Goal: Information Seeking & Learning: Learn about a topic

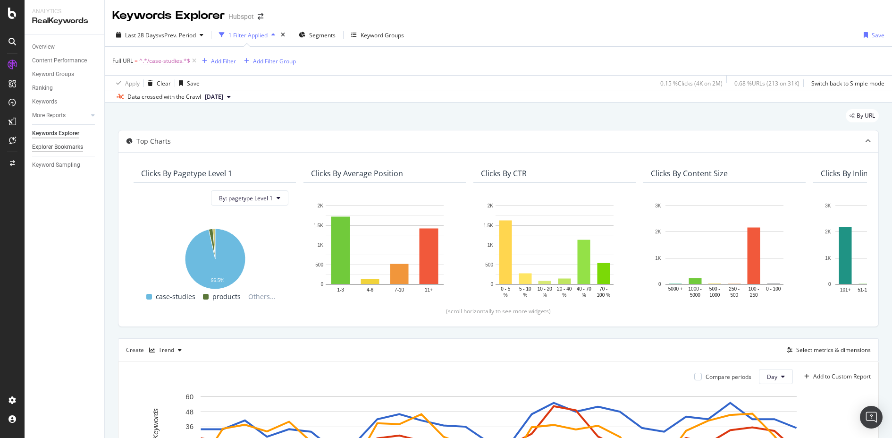
click at [79, 146] on div "Explorer Bookmarks" at bounding box center [57, 147] width 51 height 10
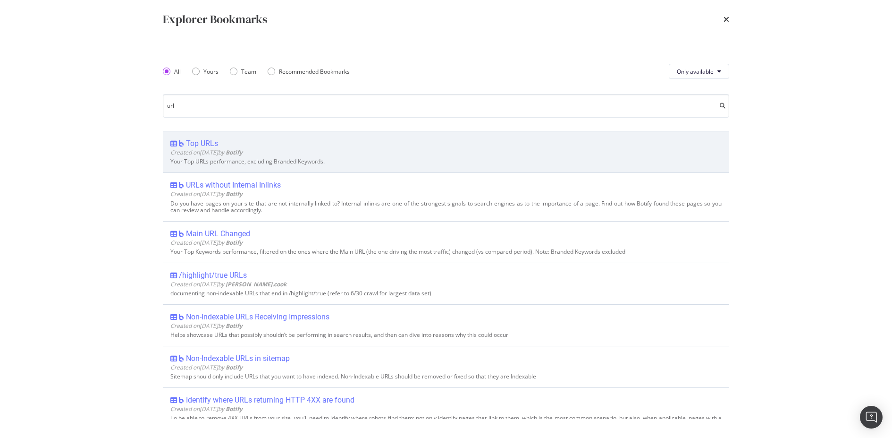
type input "url"
click at [213, 135] on div "Top URLs Created on [DATE] by Botify Your Top URLs performance, excluding Brand…" at bounding box center [446, 152] width 566 height 42
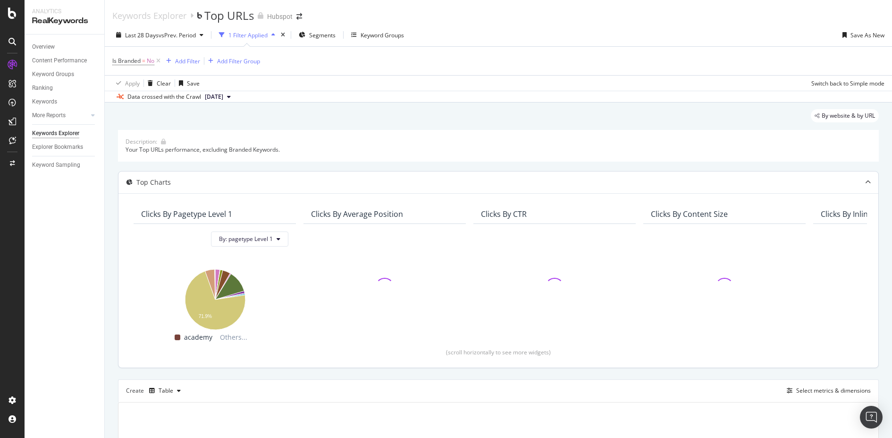
scroll to position [137, 0]
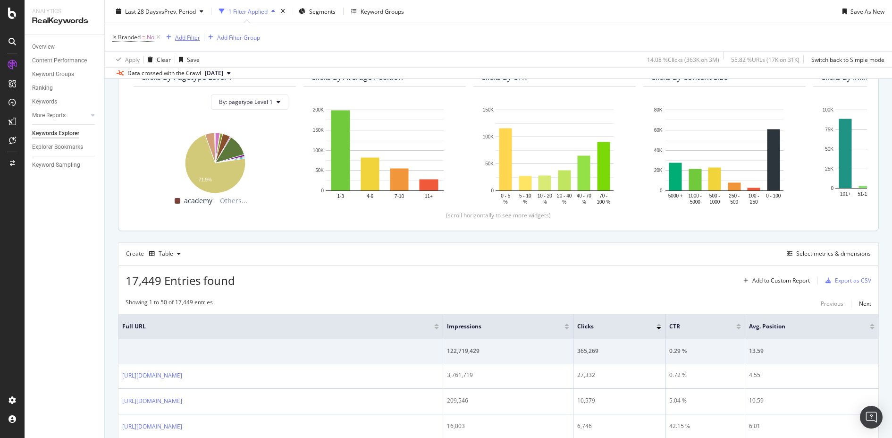
click at [186, 34] on div "Add Filter" at bounding box center [187, 37] width 25 height 8
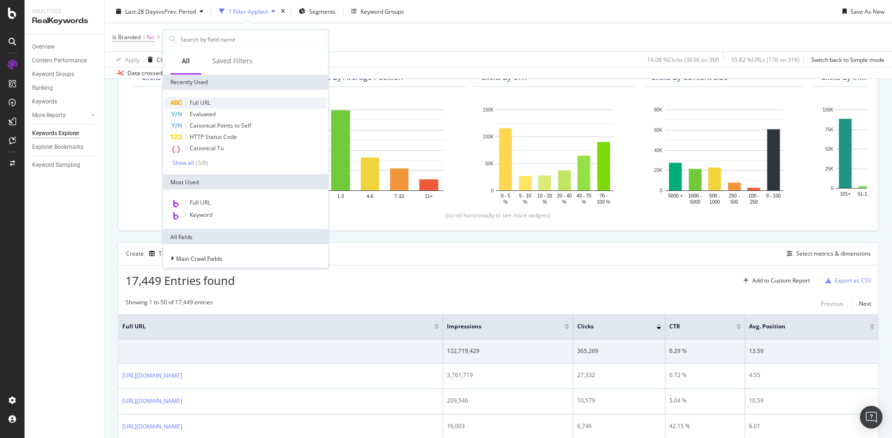
click at [223, 101] on div "Full URL" at bounding box center [245, 102] width 161 height 11
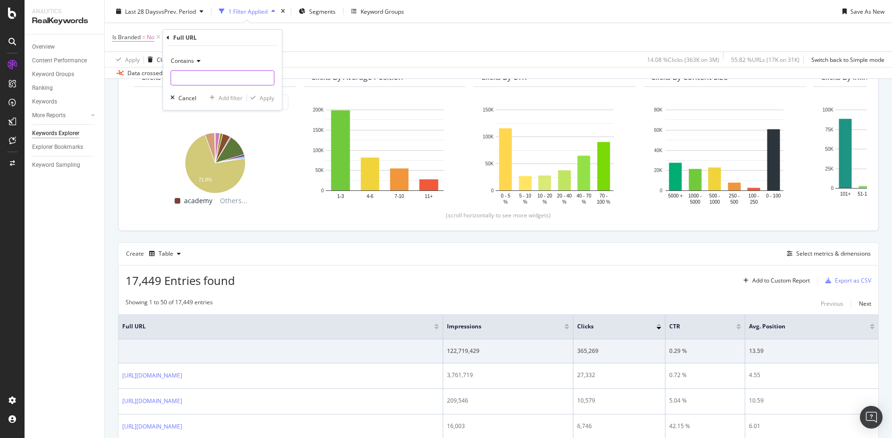
click at [214, 74] on input "text" at bounding box center [222, 77] width 103 height 15
type input "/case-studies"
click at [271, 95] on div "Apply" at bounding box center [267, 97] width 15 height 8
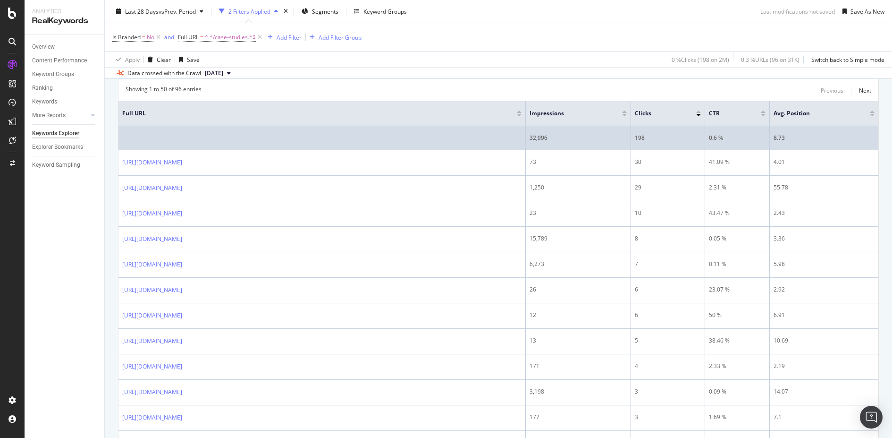
scroll to position [342, 0]
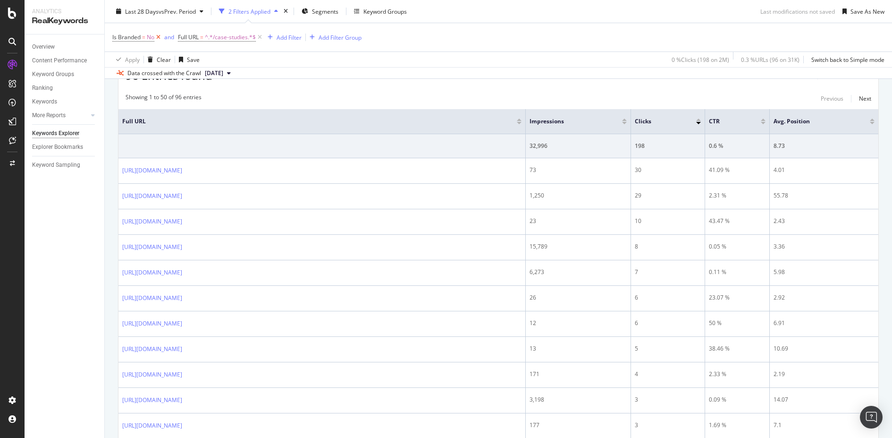
click at [158, 34] on icon at bounding box center [158, 37] width 8 height 9
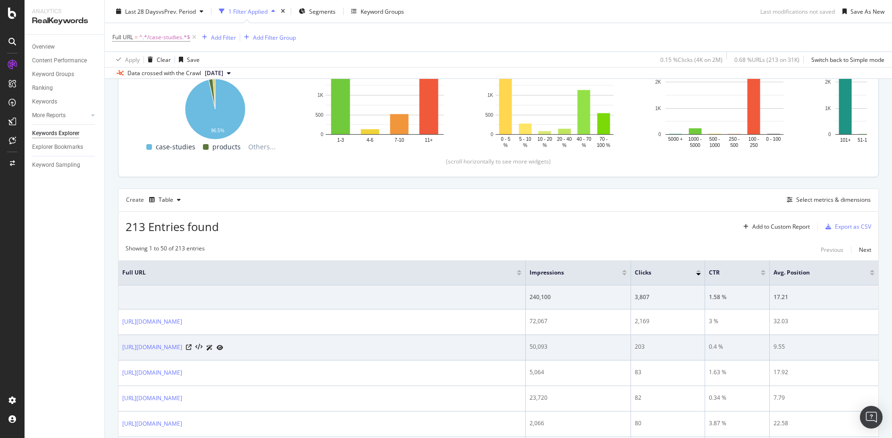
scroll to position [182, 0]
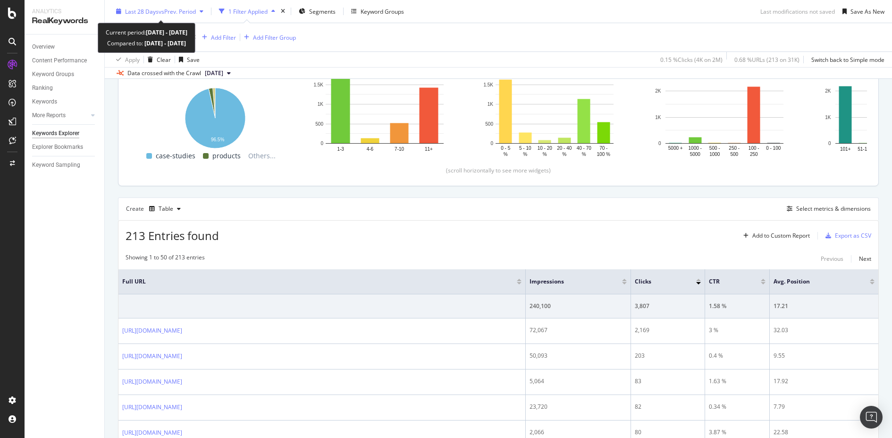
click at [198, 13] on div "button" at bounding box center [201, 11] width 11 height 6
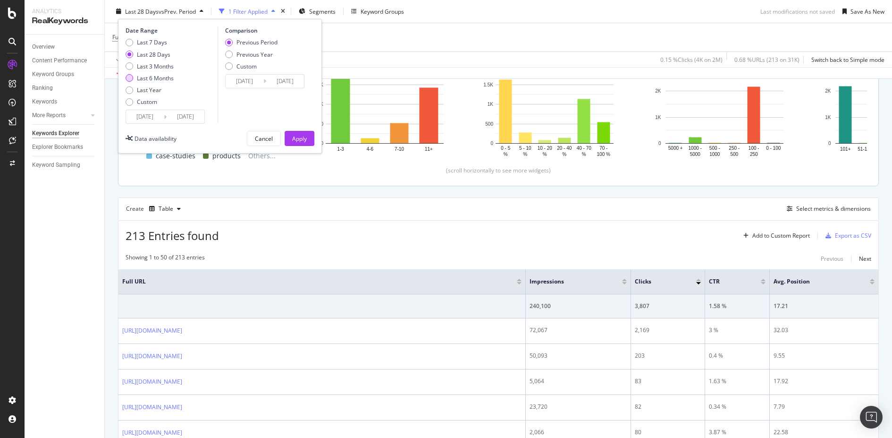
click at [169, 79] on div "Last 6 Months" at bounding box center [155, 78] width 37 height 8
type input "[DATE]"
click at [138, 119] on input "[DATE]" at bounding box center [145, 116] width 38 height 13
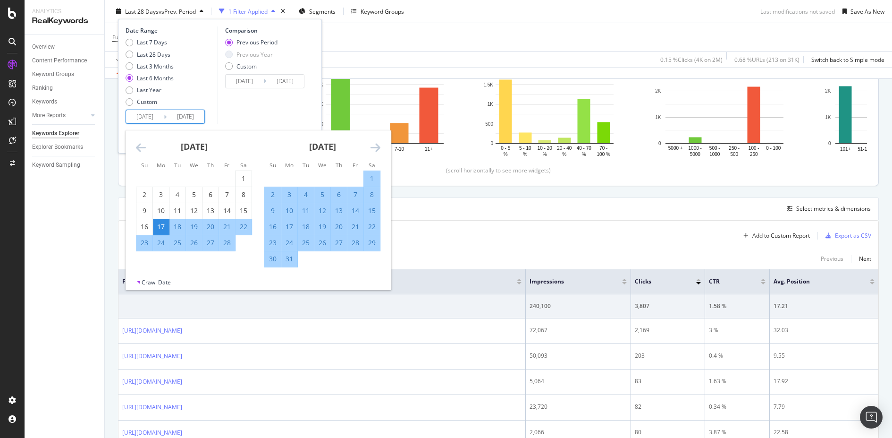
click at [136, 146] on icon "Move backward to switch to the previous month." at bounding box center [141, 147] width 10 height 11
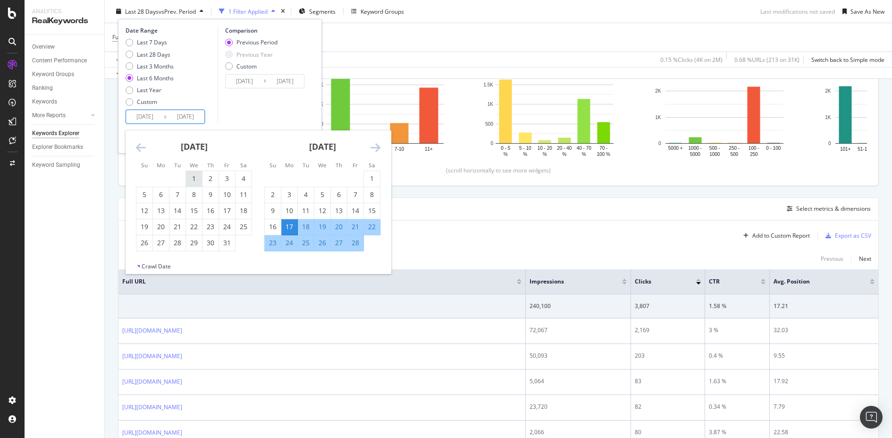
click at [197, 180] on div "1" at bounding box center [194, 178] width 16 height 9
type input "[DATE]"
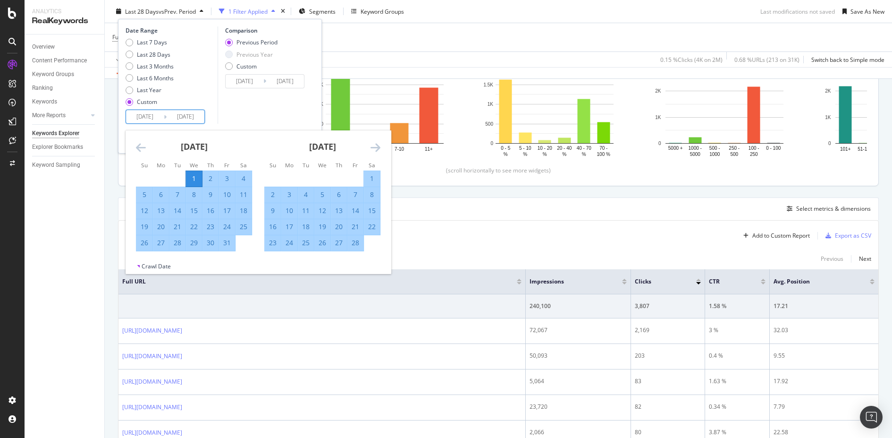
click at [277, 110] on div "Comparison Previous Period Previous Year Custom [DATE] Navigate forward to inte…" at bounding box center [263, 74] width 90 height 97
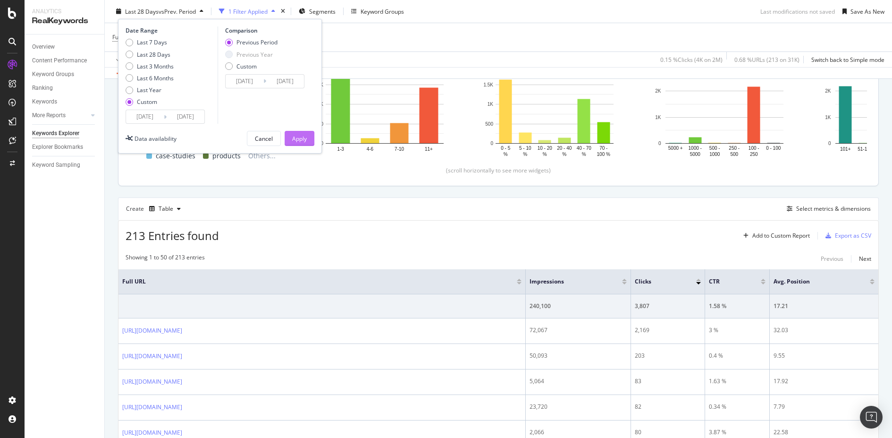
click at [297, 133] on div "Apply" at bounding box center [299, 138] width 15 height 14
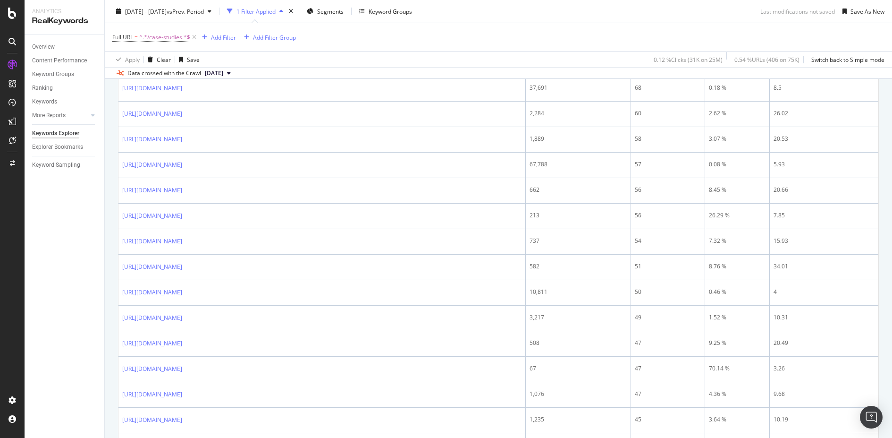
scroll to position [1380, 0]
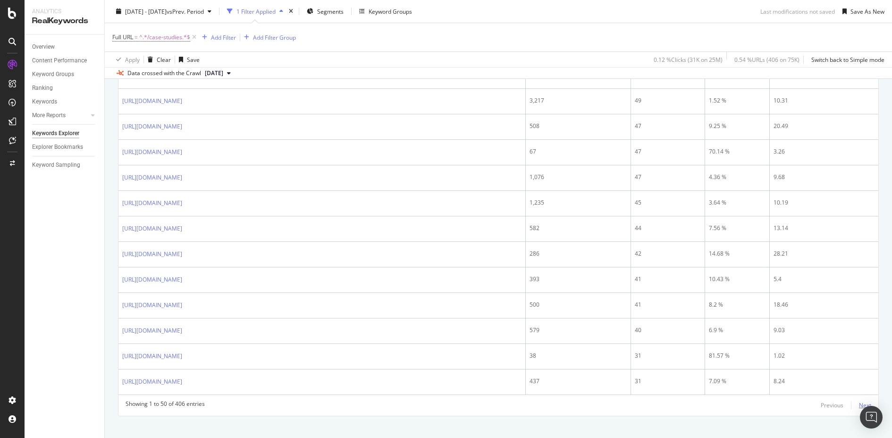
click at [869, 401] on div "Next" at bounding box center [865, 405] width 12 height 8
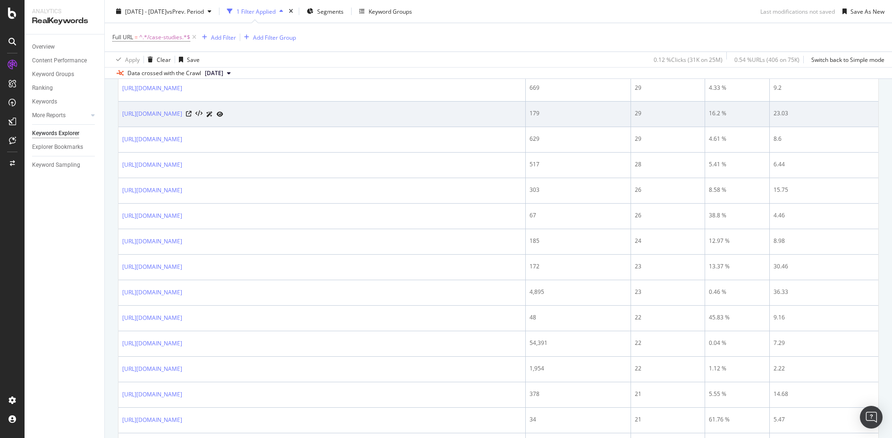
scroll to position [425, 0]
click at [699, 230] on td "24" at bounding box center [668, 240] width 74 height 25
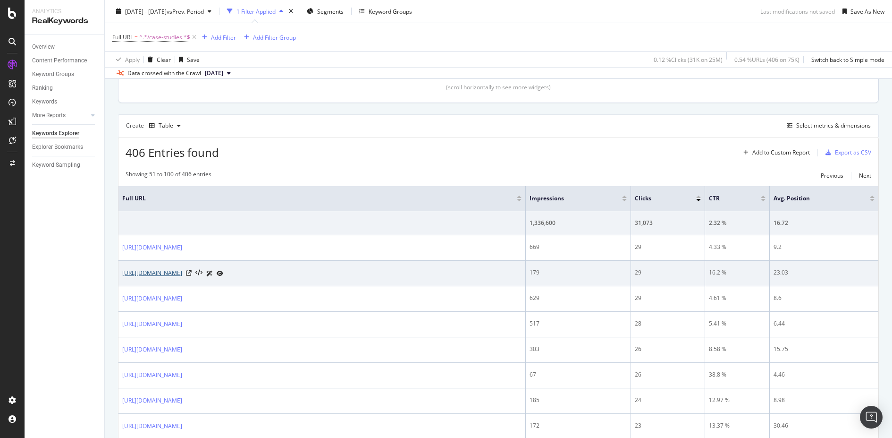
scroll to position [237, 0]
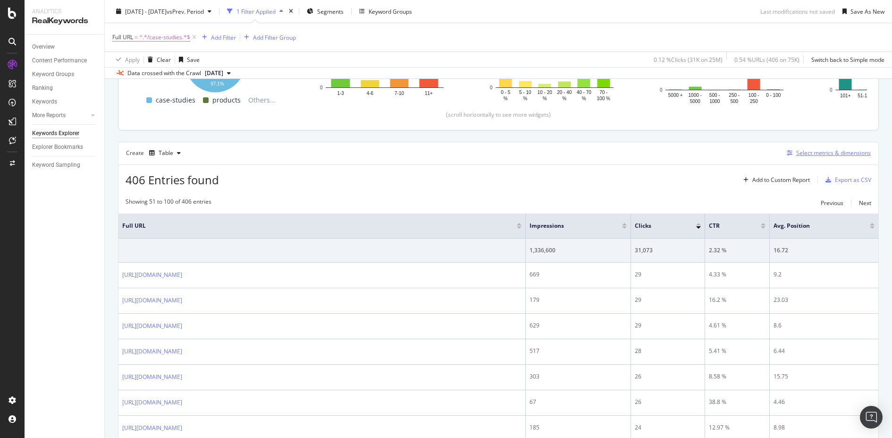
click at [833, 150] on div "Select metrics & dimensions" at bounding box center [833, 153] width 75 height 8
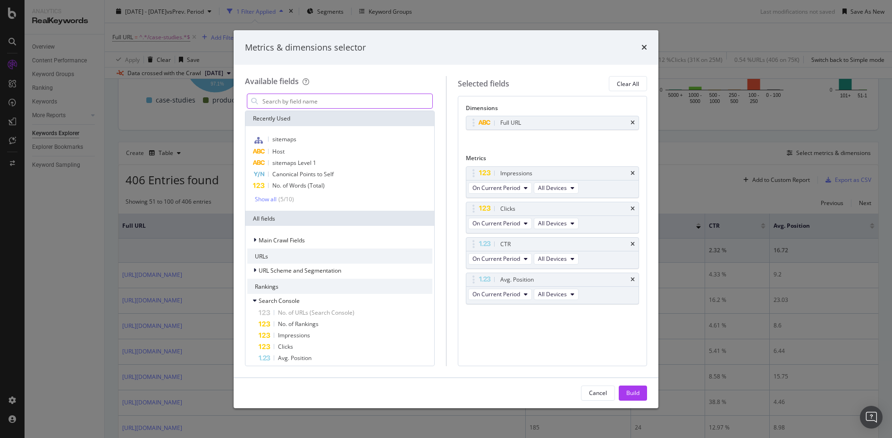
click at [331, 99] on input "modal" at bounding box center [347, 101] width 171 height 14
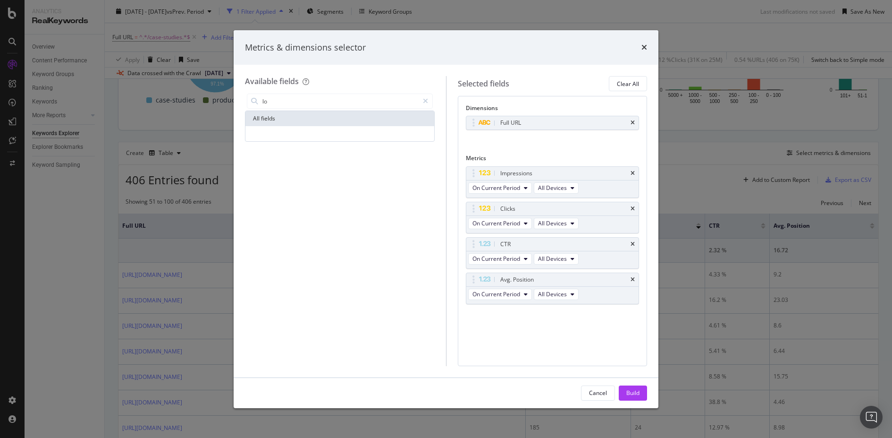
type input "l"
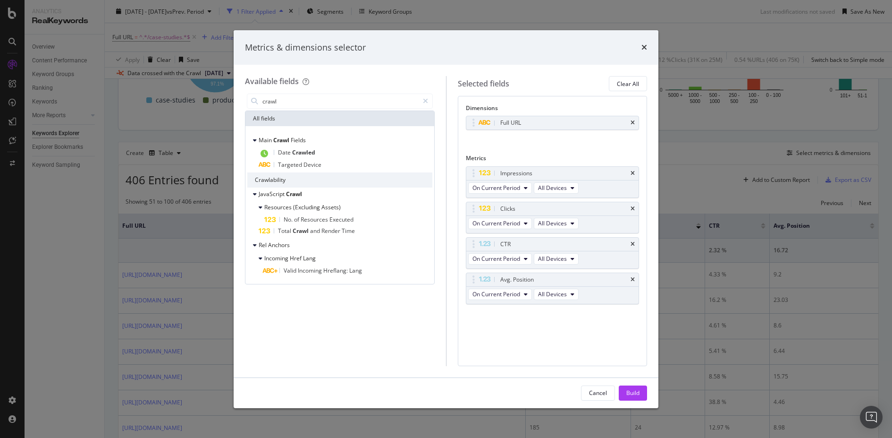
type input "crawl"
click at [702, 233] on div "Metrics & dimensions selector Available fields crawl All fields Main Crawl Fiel…" at bounding box center [446, 219] width 892 height 438
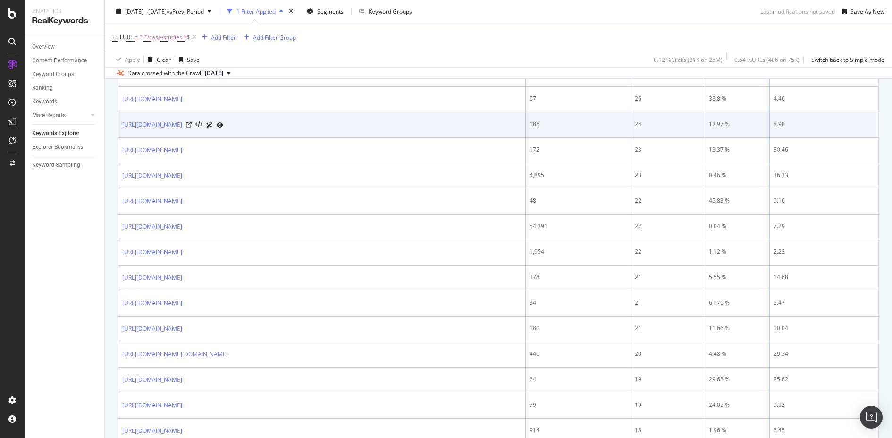
scroll to position [541, 0]
click at [367, 279] on td "[URL][DOMAIN_NAME]" at bounding box center [321, 277] width 407 height 25
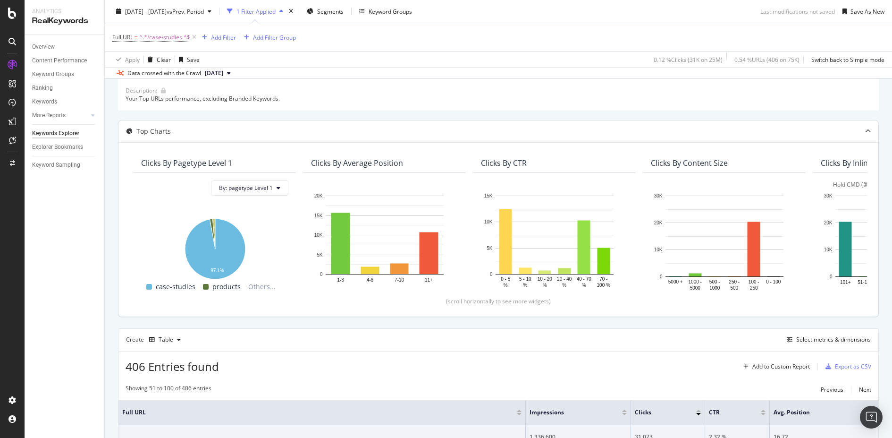
scroll to position [52, 0]
click at [844, 364] on div "Export as CSV" at bounding box center [853, 365] width 36 height 8
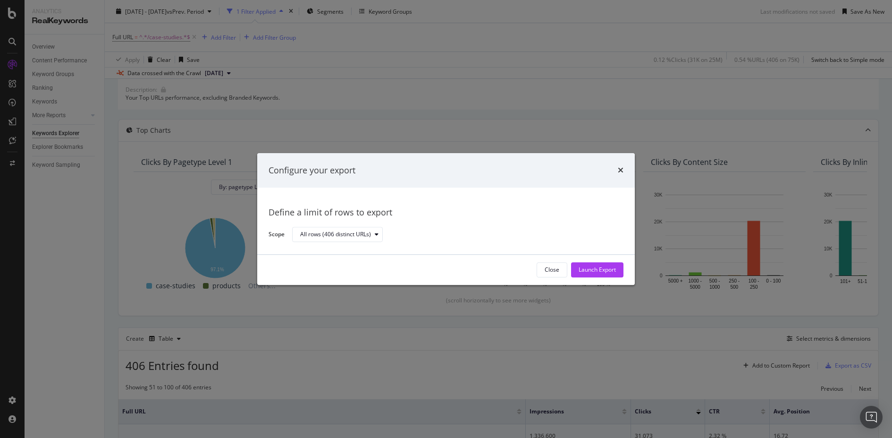
click at [604, 262] on div "Close Launch Export" at bounding box center [446, 269] width 378 height 30
click at [604, 270] on div "Launch Export" at bounding box center [597, 270] width 37 height 8
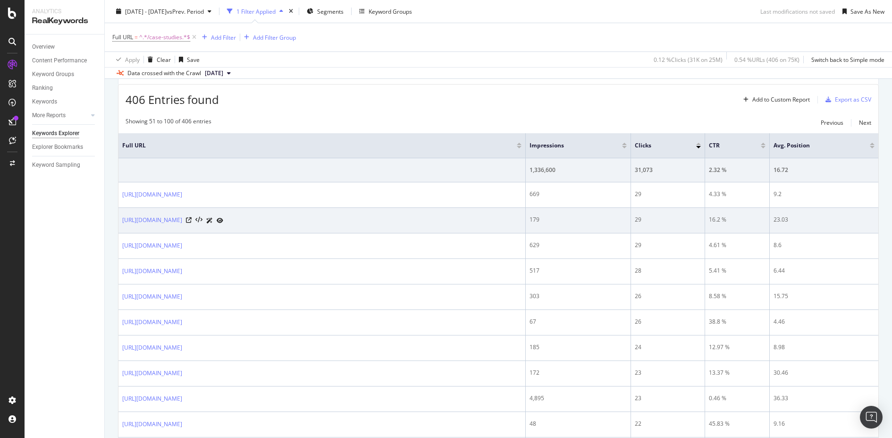
scroll to position [317, 0]
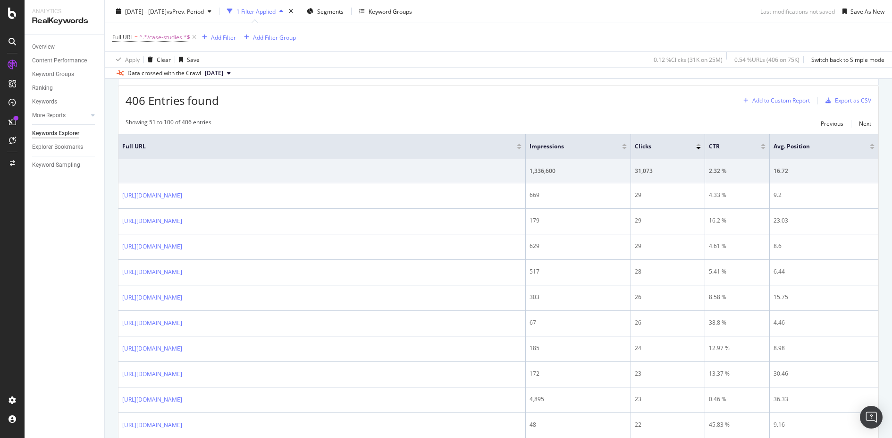
click at [775, 98] on div "Add to Custom Report" at bounding box center [781, 101] width 58 height 6
click at [788, 98] on div "Add to Custom Report" at bounding box center [781, 101] width 58 height 6
click at [452, 75] on div "Data crossed with the Crawl [DATE]" at bounding box center [498, 72] width 787 height 11
click at [772, 102] on div "Add to Custom Report" at bounding box center [781, 101] width 58 height 6
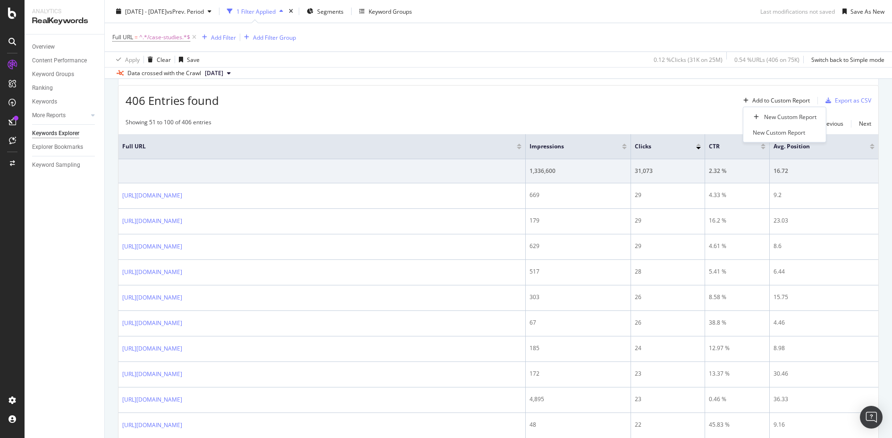
click at [651, 126] on div "Showing 51 to 100 of 406 entries Previous Next" at bounding box center [498, 123] width 760 height 11
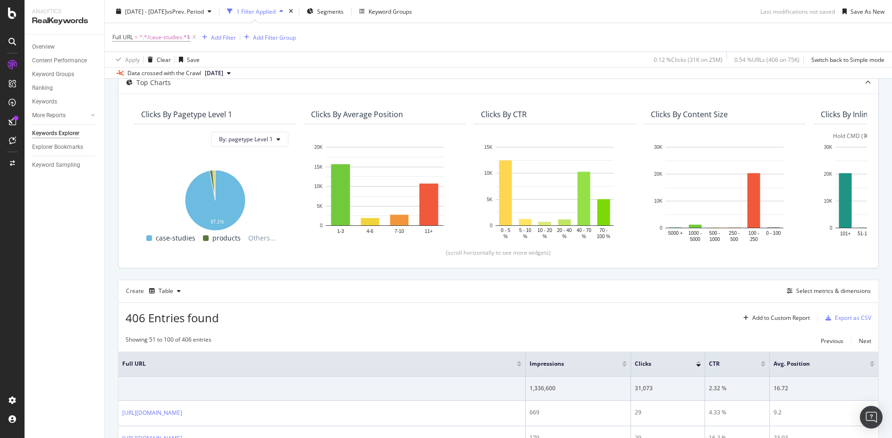
scroll to position [101, 0]
click at [251, 131] on button "By: pagetype Level 1" at bounding box center [249, 138] width 77 height 15
click at [624, 58] on div "Apply Clear Save 0.12 % Clicks ( 31K on 25M ) 0.54 % URLs ( 406 on 75K ) Switch…" at bounding box center [498, 59] width 787 height 16
click at [59, 144] on div "Explorer Bookmarks" at bounding box center [57, 147] width 51 height 10
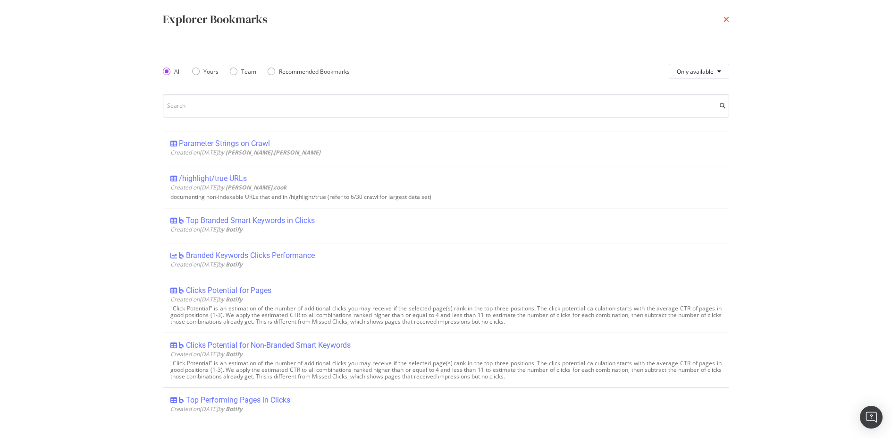
click at [729, 17] on icon "times" at bounding box center [727, 20] width 6 height 8
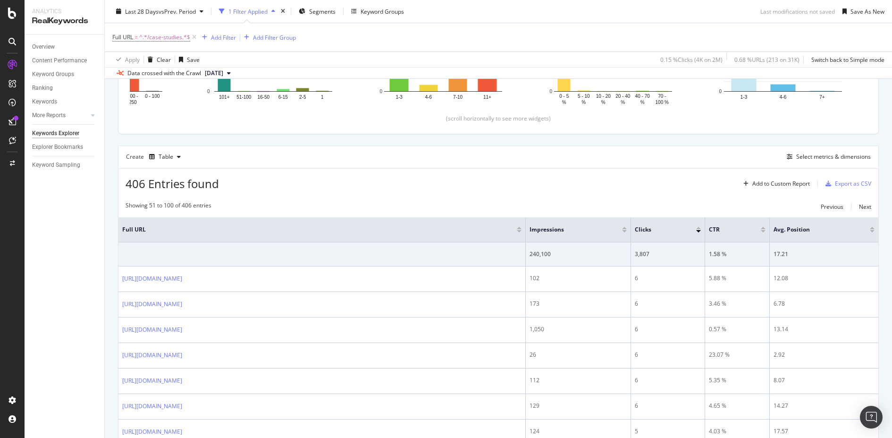
scroll to position [228, 0]
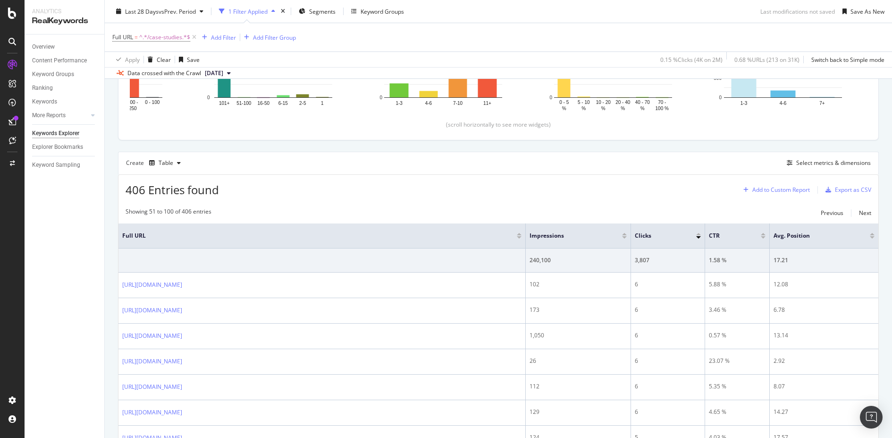
click at [780, 190] on div "Add to Custom Report" at bounding box center [781, 190] width 58 height 6
click at [820, 164] on div "Select metrics & dimensions" at bounding box center [833, 163] width 75 height 8
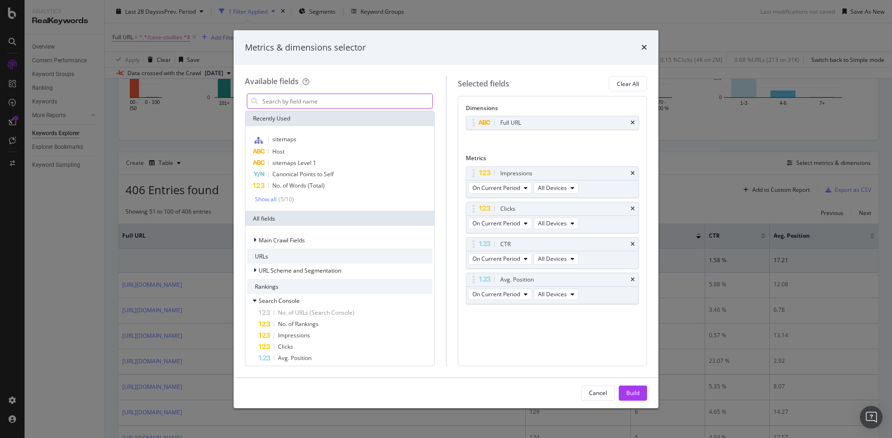
click at [351, 98] on input "modal" at bounding box center [347, 101] width 171 height 14
type input "crawl"
